Goal: Task Accomplishment & Management: Use online tool/utility

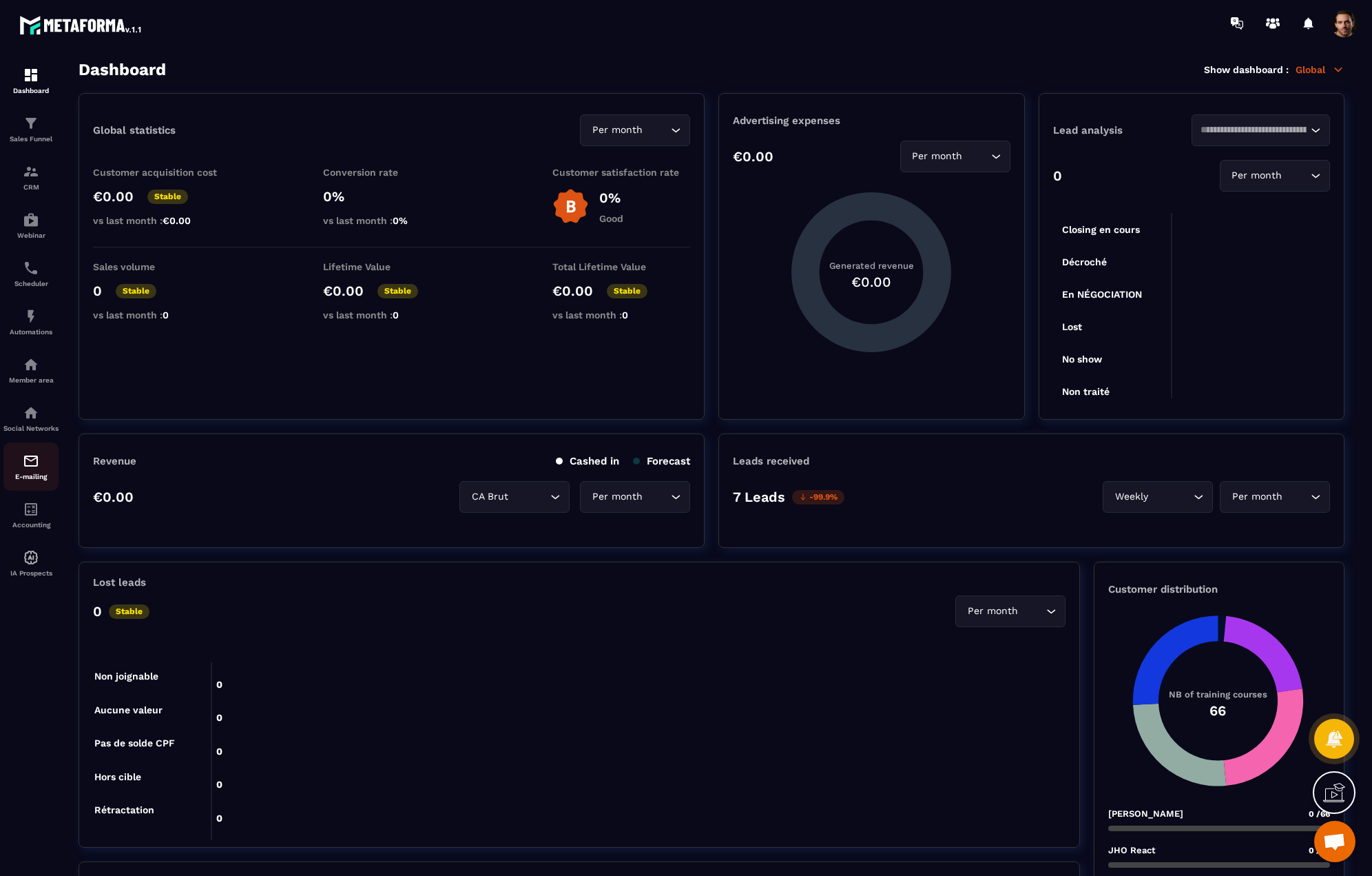
click at [30, 465] on img at bounding box center [31, 461] width 17 height 17
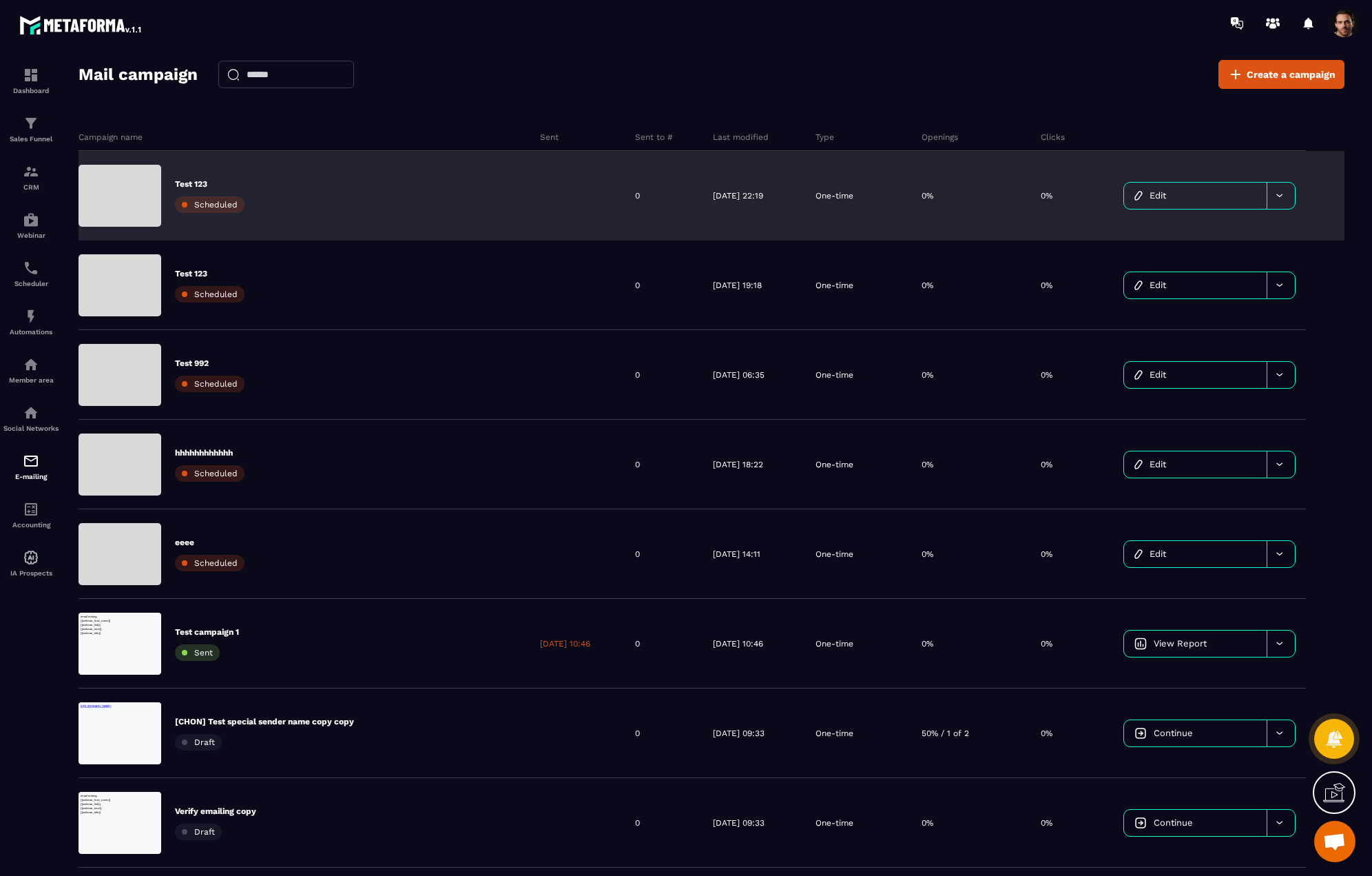
click at [1177, 200] on link "Edit" at bounding box center [1195, 195] width 143 height 26
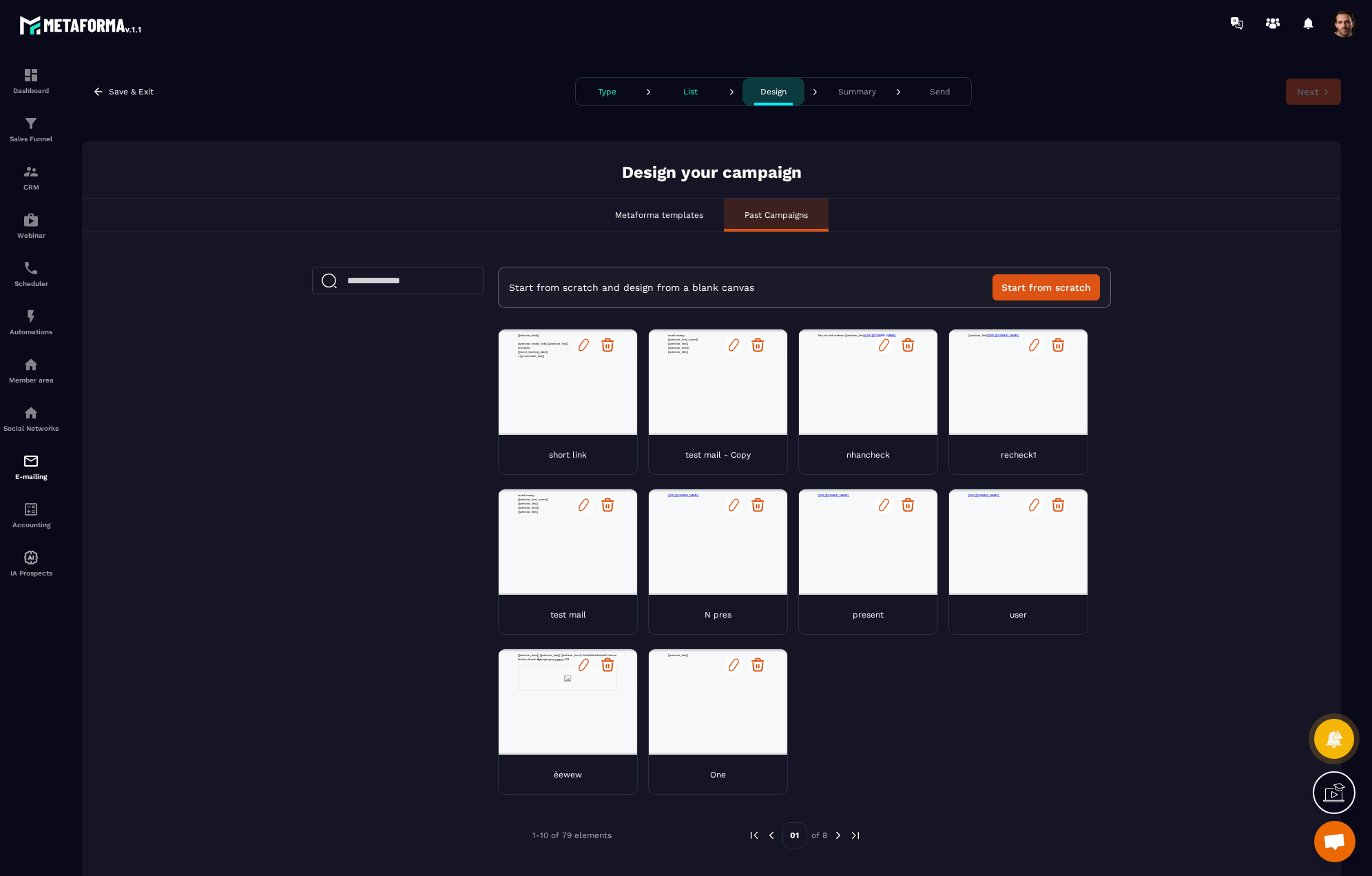
click at [578, 347] on icon at bounding box center [583, 344] width 17 height 17
